Goal: Check status: Check status

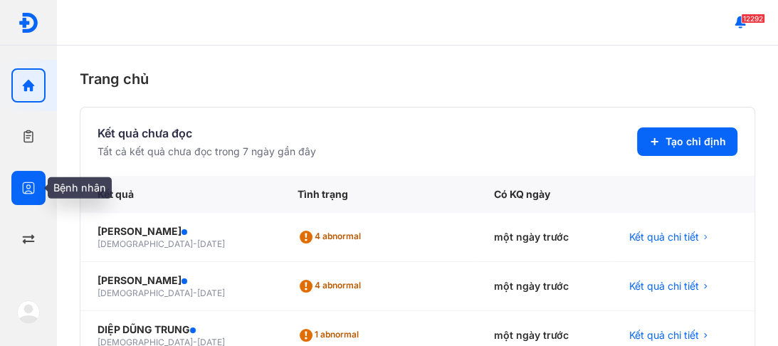
click at [26, 186] on icon "button" at bounding box center [28, 188] width 14 height 14
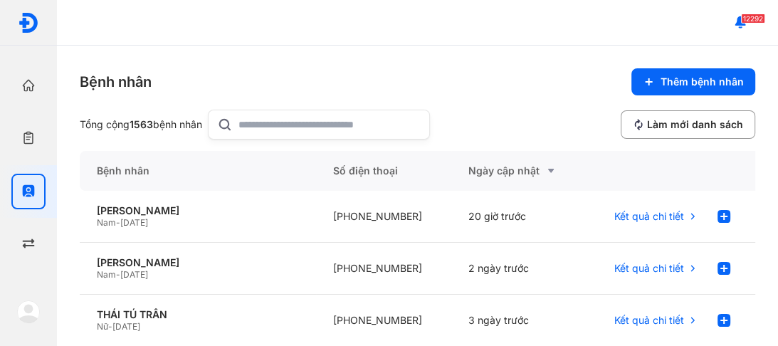
click at [241, 127] on div at bounding box center [319, 125] width 222 height 30
click at [241, 127] on input "text" at bounding box center [329, 124] width 182 height 28
click at [248, 123] on input "text" at bounding box center [329, 124] width 182 height 28
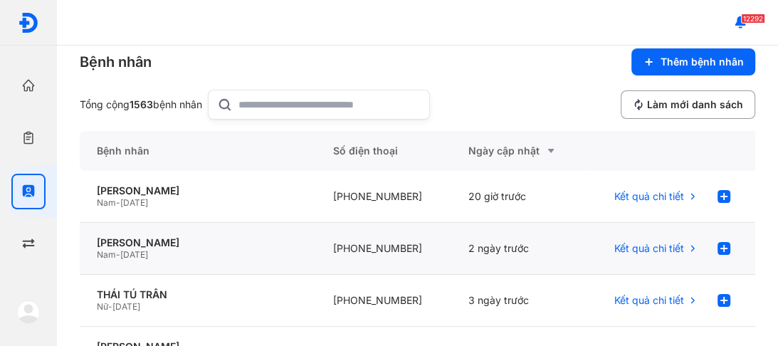
scroll to position [57, 0]
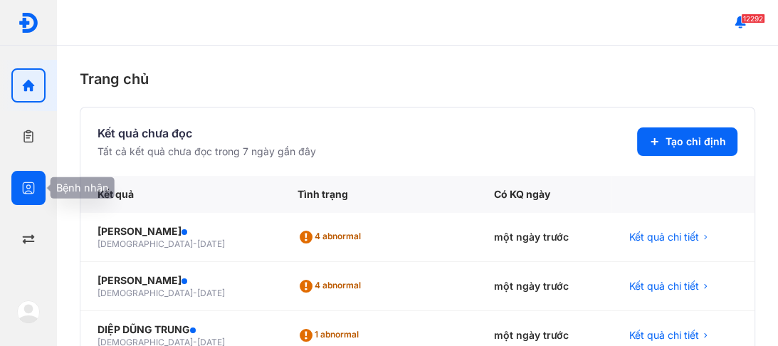
click at [23, 185] on use "button" at bounding box center [29, 188] width 12 height 12
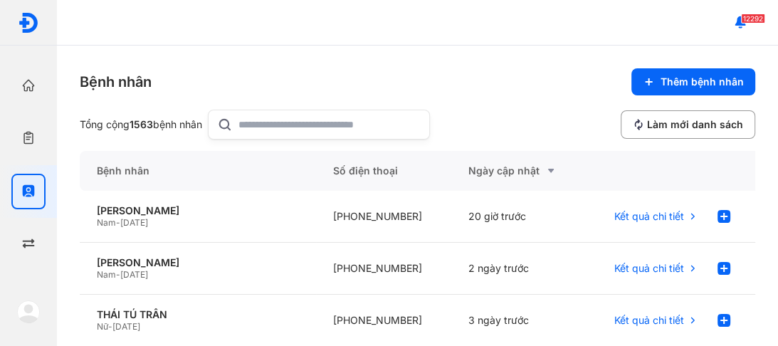
click at [261, 122] on input "text" at bounding box center [329, 124] width 182 height 28
type input "**********"
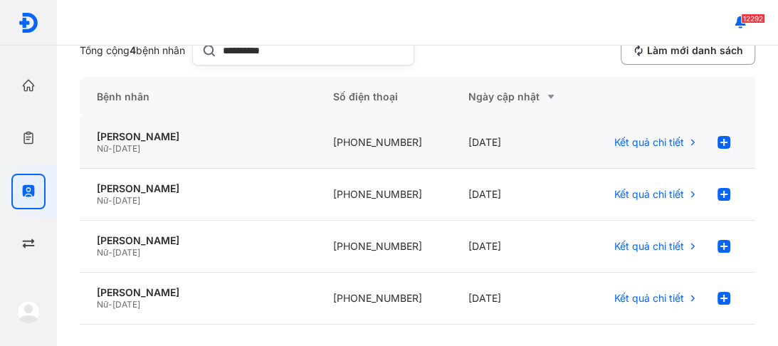
scroll to position [75, 0]
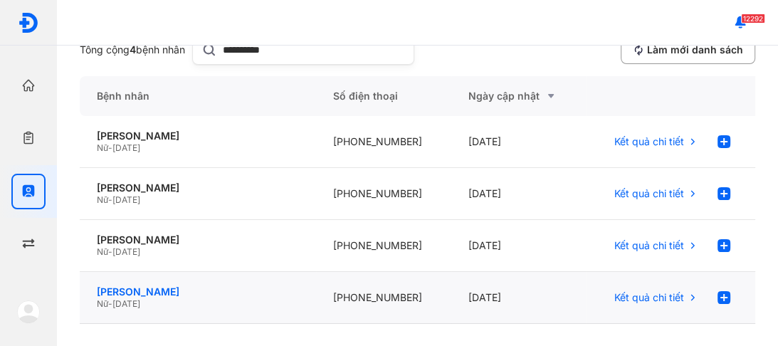
click at [130, 293] on div "[PERSON_NAME]" at bounding box center [198, 291] width 202 height 13
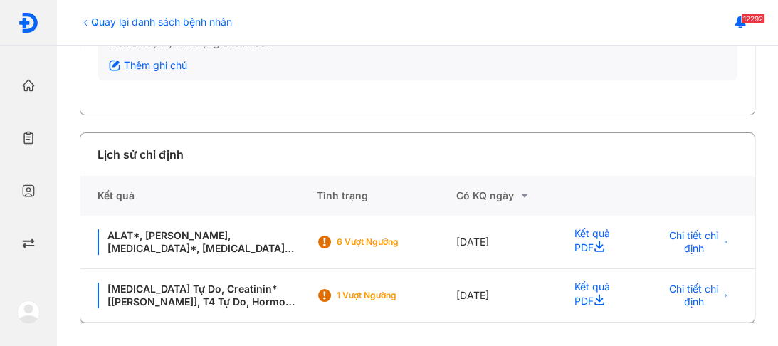
scroll to position [217, 0]
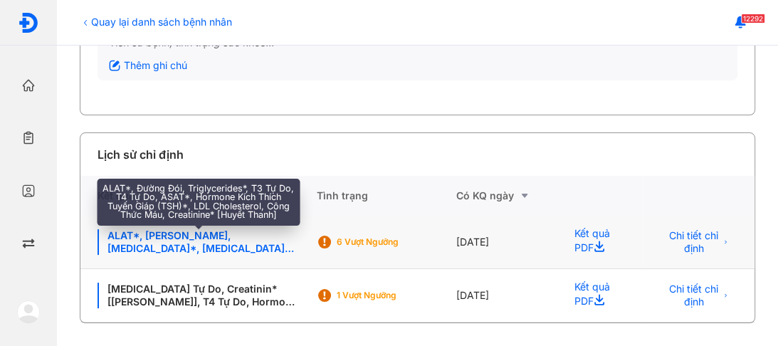
click at [214, 247] on div "ALAT*, [PERSON_NAME], [MEDICAL_DATA]*, [MEDICAL_DATA] Tự Do, T4 Tự Do, ASAT*, H…" at bounding box center [198, 242] width 201 height 26
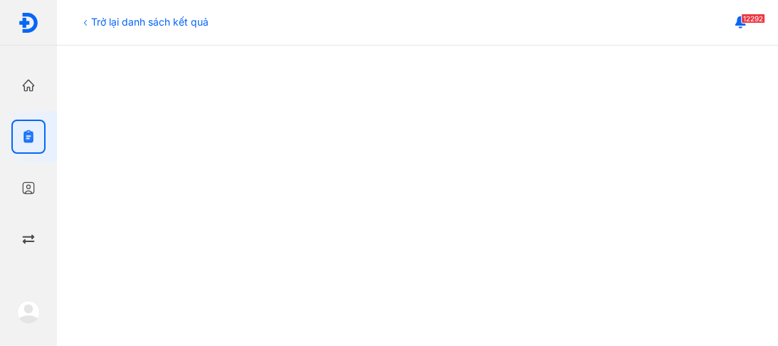
scroll to position [342, 0]
